Goal: Find specific page/section: Find specific page/section

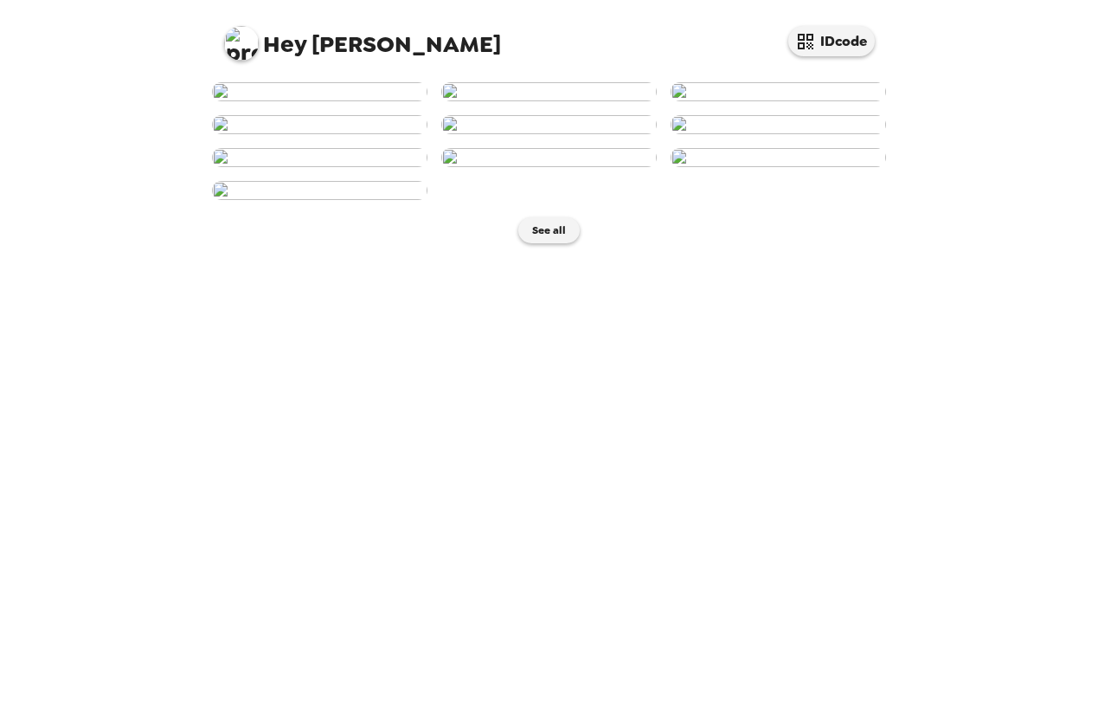
scroll to position [156, 0]
click at [264, 134] on img at bounding box center [319, 124] width 215 height 19
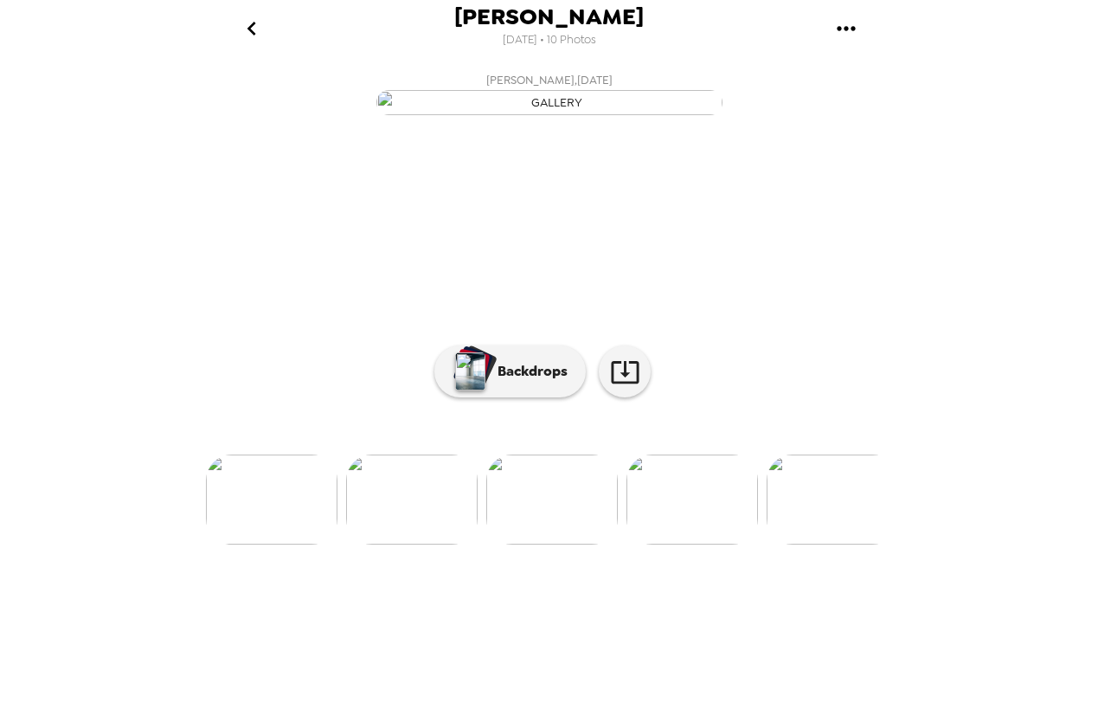
scroll to position [26, 0]
click at [671, 544] on img at bounding box center [693, 499] width 132 height 90
click at [847, 544] on img at bounding box center [833, 499] width 132 height 90
click at [791, 544] on img at bounding box center [827, 499] width 132 height 90
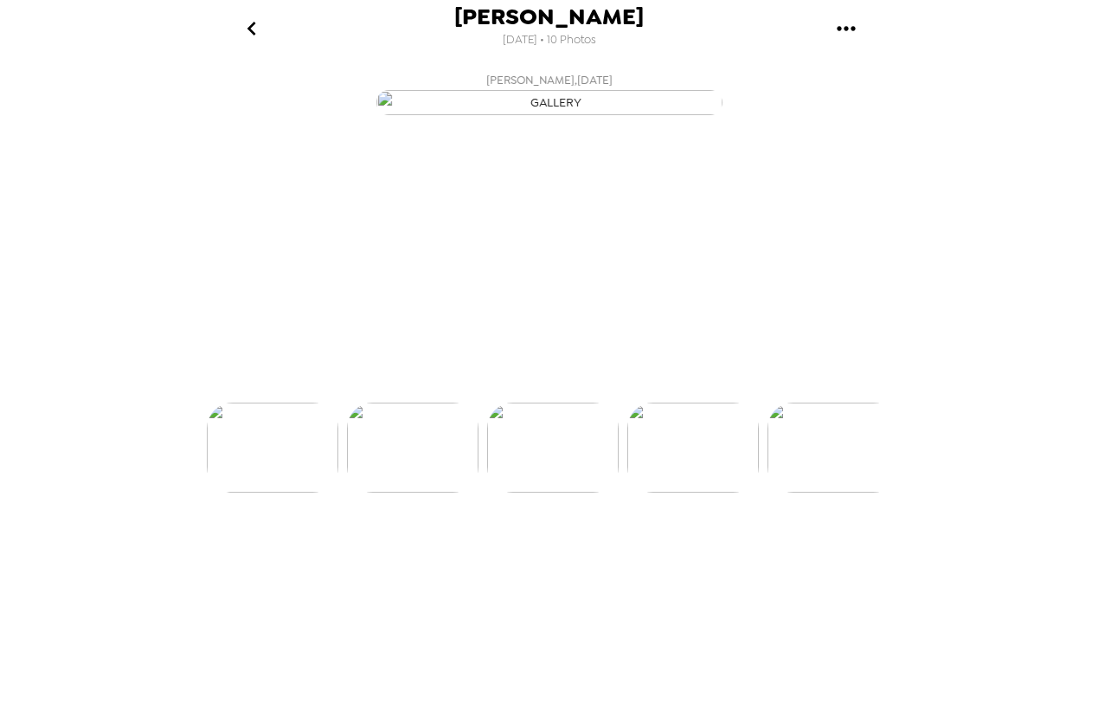
scroll to position [0, 418]
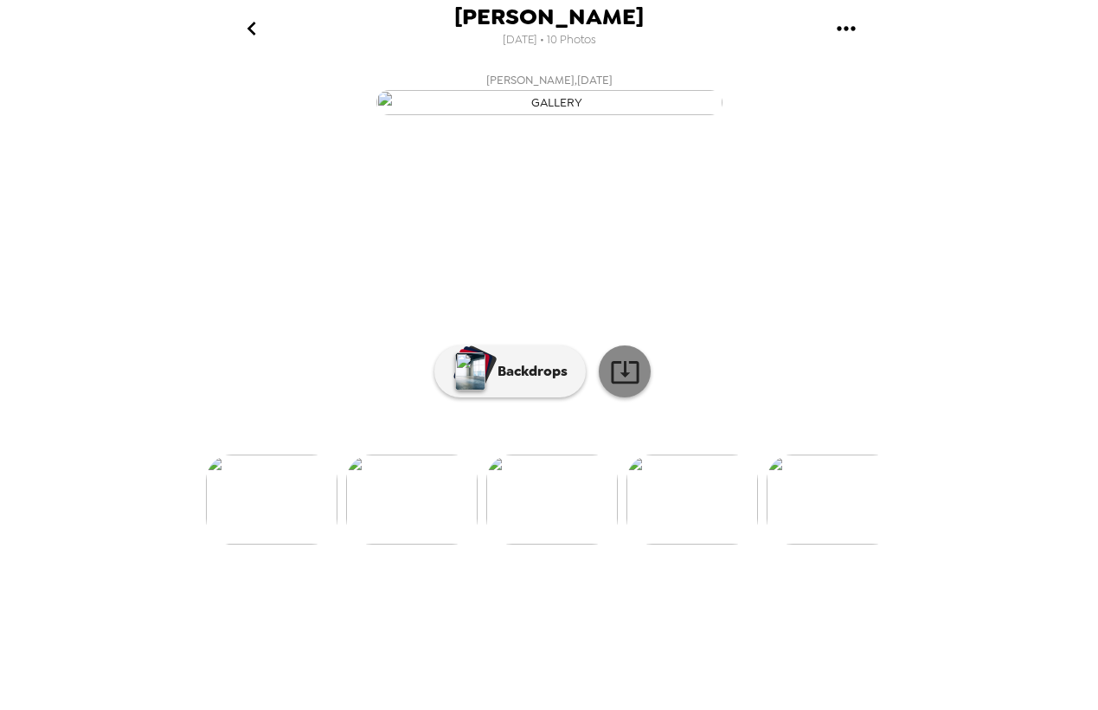
click at [614, 383] on icon at bounding box center [625, 372] width 28 height 23
